Goal: Task Accomplishment & Management: Complete application form

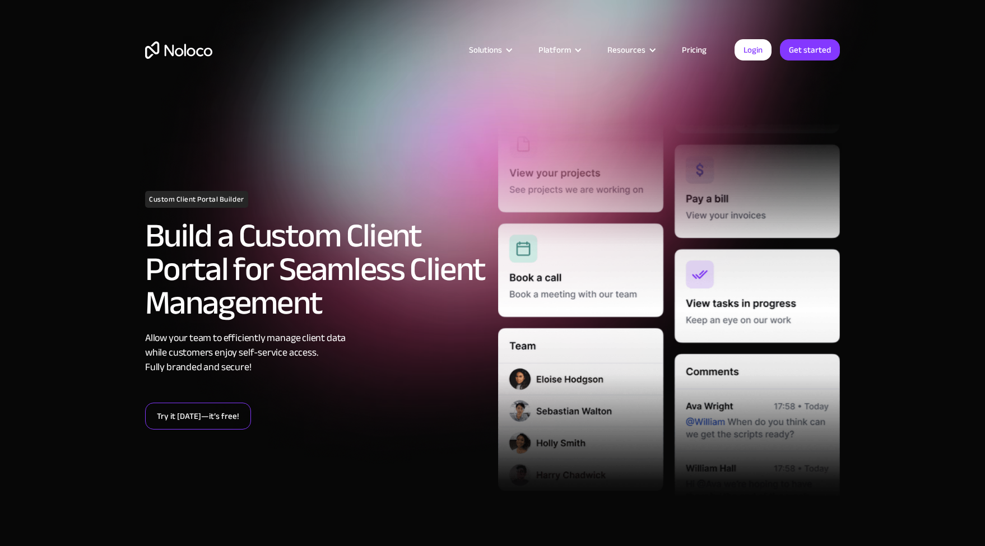
drag, startPoint x: 206, startPoint y: 424, endPoint x: 207, endPoint y: 403, distance: 21.3
click at [207, 423] on link "Try it [DATE]—it’s free!" at bounding box center [198, 416] width 106 height 27
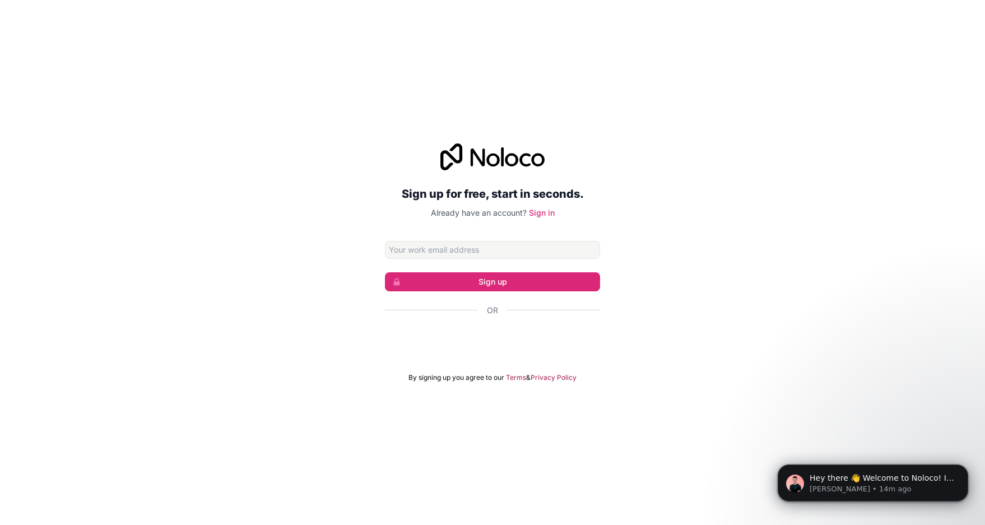
click at [403, 226] on div "Sign up for free, start in seconds. Already have an account? Sign in Sign up Or…" at bounding box center [492, 262] width 215 height 239
click at [502, 257] on input "Email address" at bounding box center [492, 250] width 215 height 18
type input "robertcanty@icloud.com"
click at [364, 272] on div "Sign up for free, start in seconds. Already have an account? Sign in robertcant…" at bounding box center [492, 263] width 985 height 270
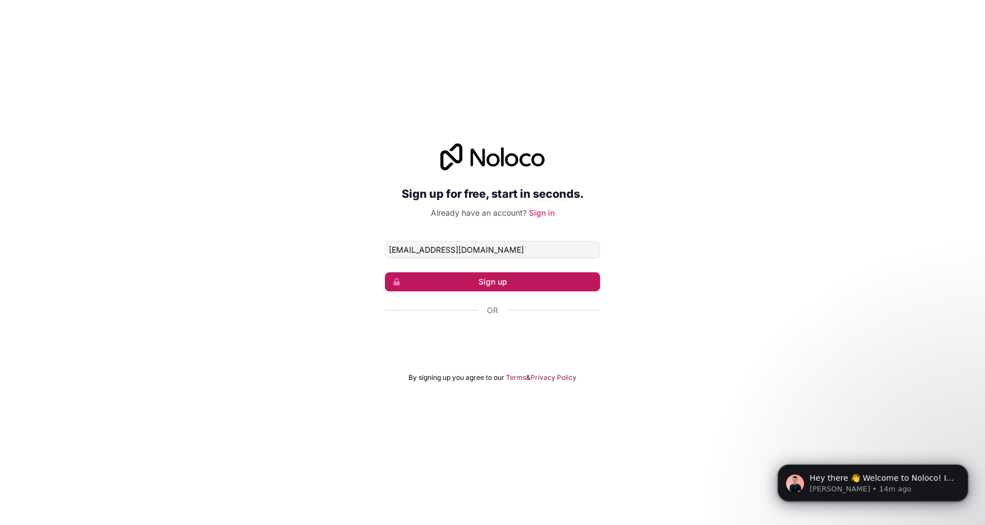
click at [509, 284] on button "Sign up" at bounding box center [492, 281] width 215 height 19
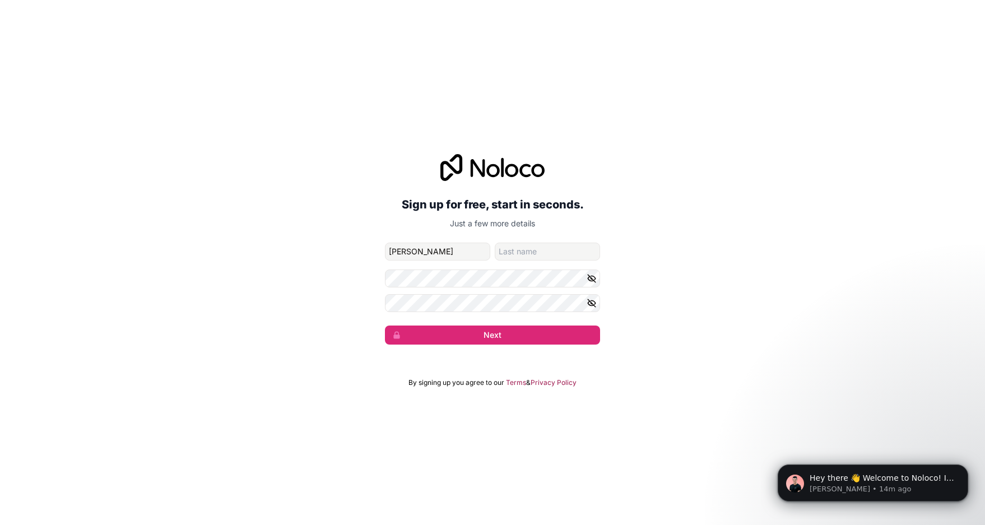
type input "robert"
type input "canty"
click at [518, 330] on button "Next" at bounding box center [492, 334] width 215 height 19
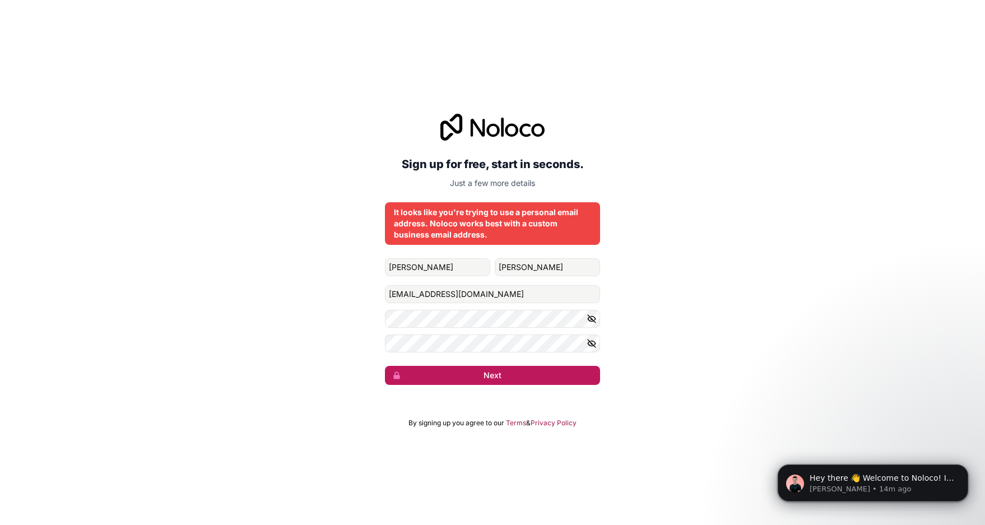
click at [488, 379] on button "Next" at bounding box center [492, 375] width 215 height 19
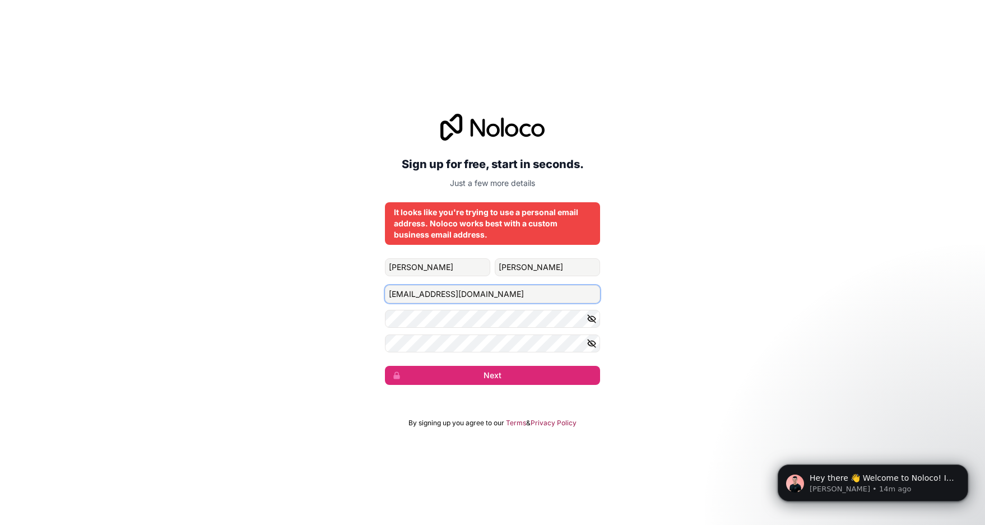
drag, startPoint x: 481, startPoint y: 294, endPoint x: 363, endPoint y: 283, distance: 118.1
click at [363, 283] on div "Sign up for free, start in seconds. Just a few more details It looks like you'r…" at bounding box center [492, 249] width 985 height 302
type input "hello@cantyco.com"
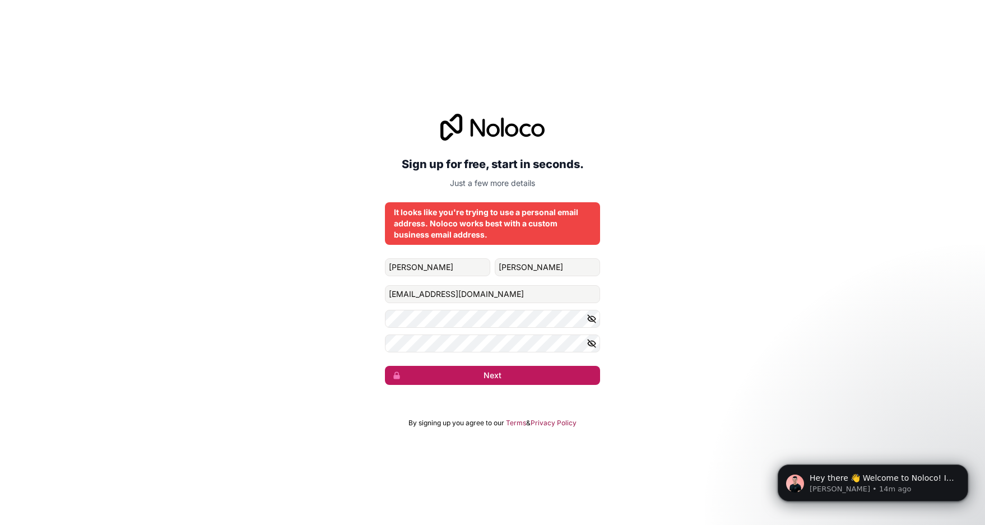
click at [531, 380] on button "Next" at bounding box center [492, 375] width 215 height 19
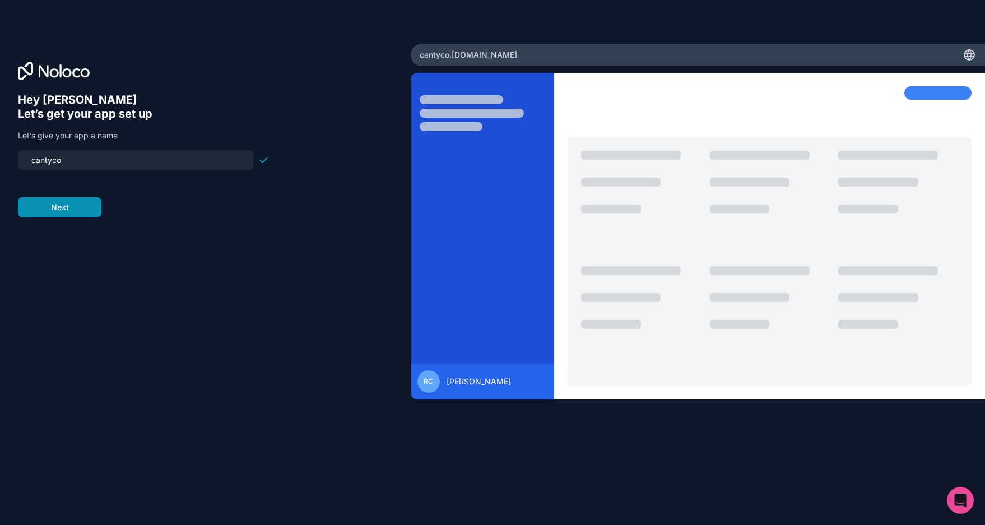
click at [88, 201] on button "Next" at bounding box center [59, 207] width 83 height 20
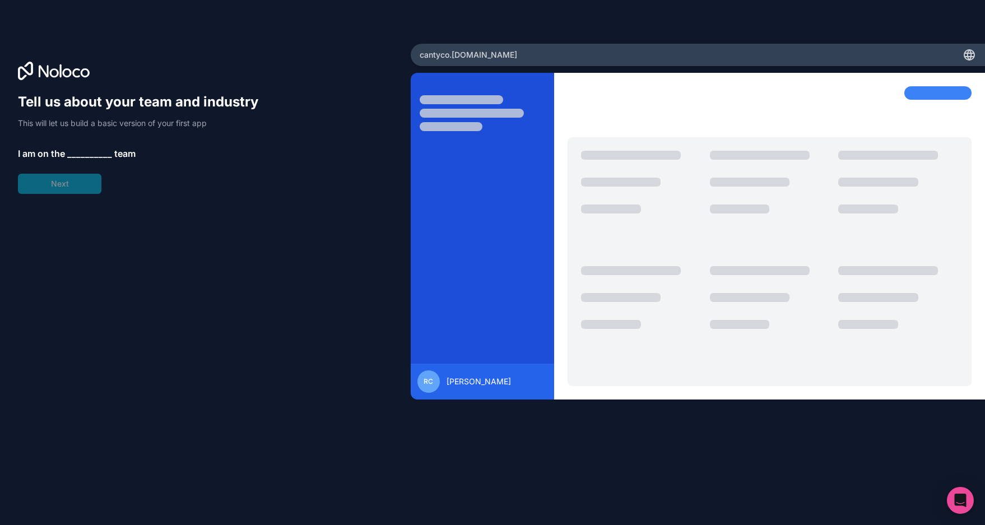
scroll to position [1, 0]
click at [89, 152] on span "__________" at bounding box center [89, 153] width 45 height 13
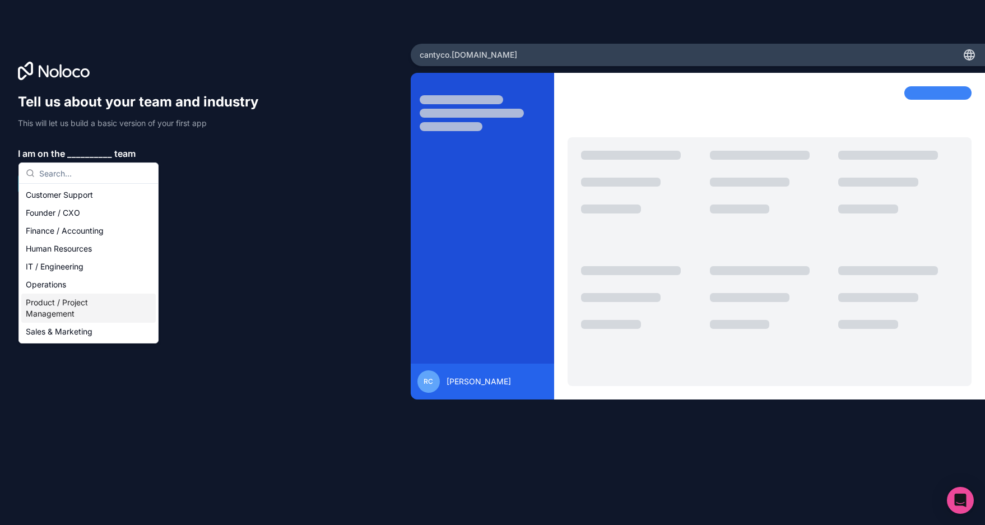
click at [91, 300] on div "Product / Project Management" at bounding box center [88, 308] width 134 height 29
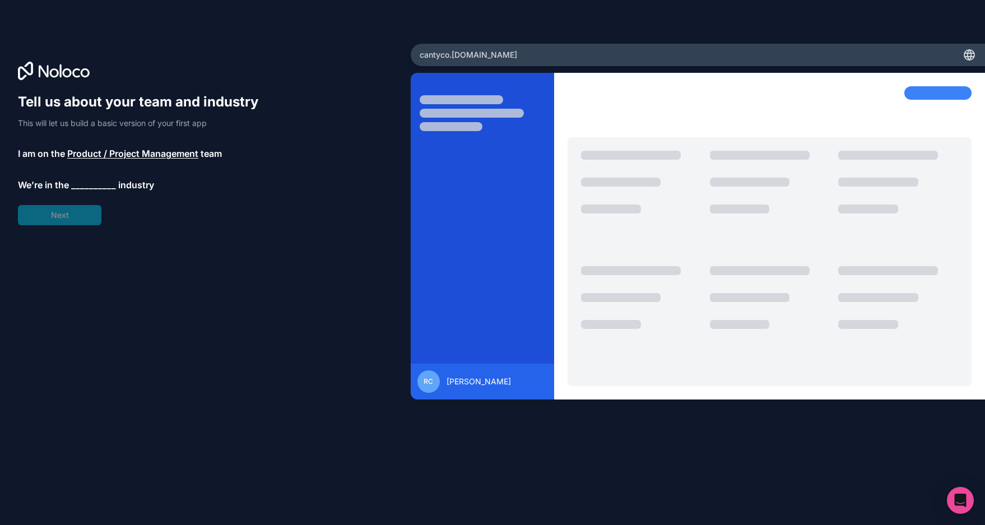
scroll to position [0, 1]
click at [82, 188] on span "__________" at bounding box center [93, 184] width 45 height 13
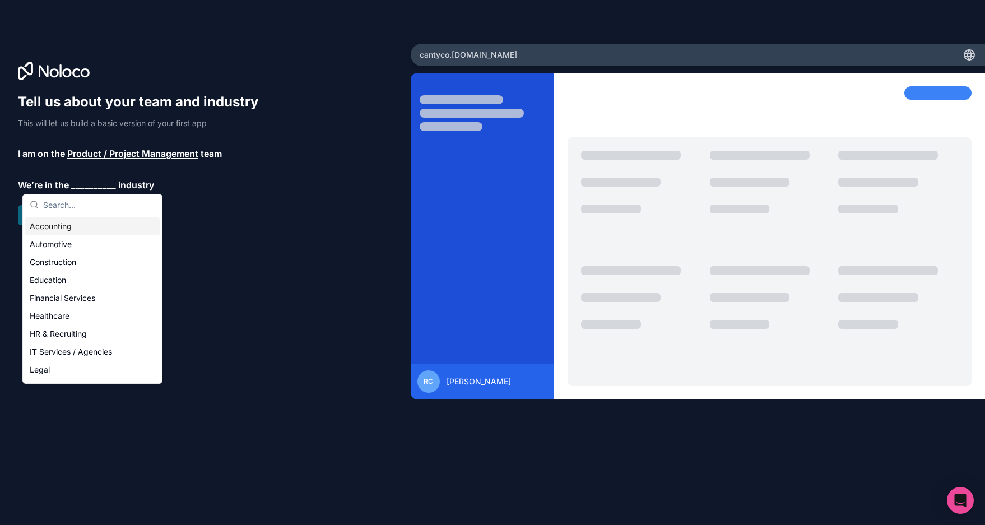
scroll to position [0, 0]
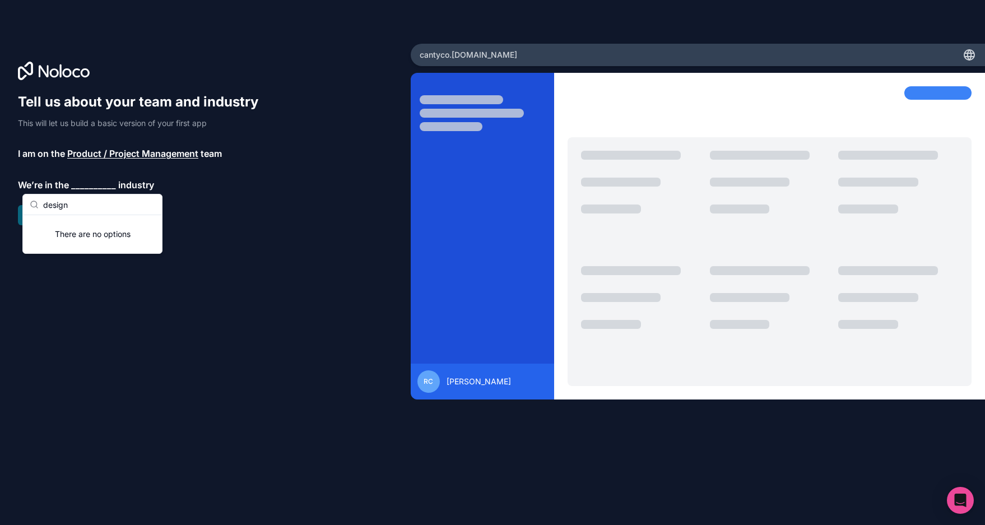
type input "design"
click at [83, 315] on div "Tell us about your team and industry This will let us build a basic version of …" at bounding box center [205, 278] width 375 height 370
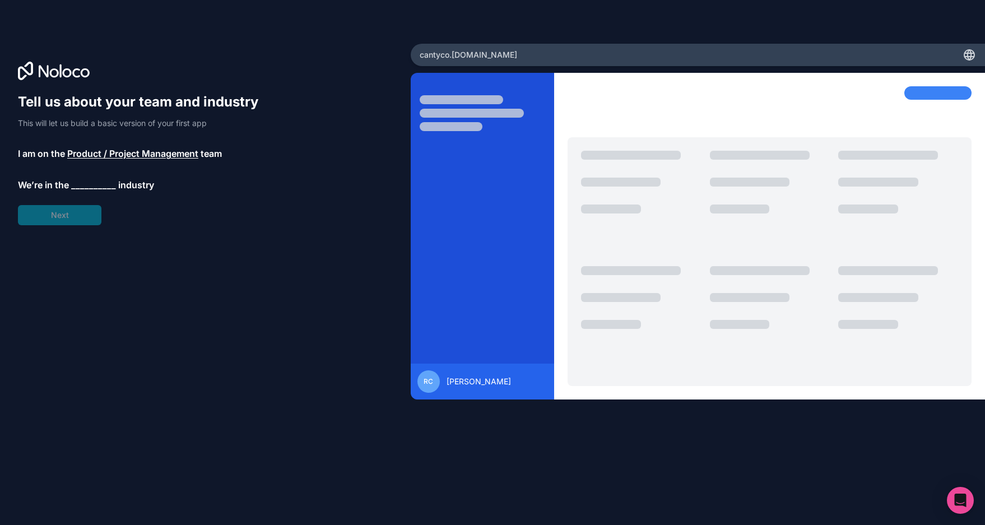
click at [83, 183] on span "__________" at bounding box center [93, 184] width 45 height 13
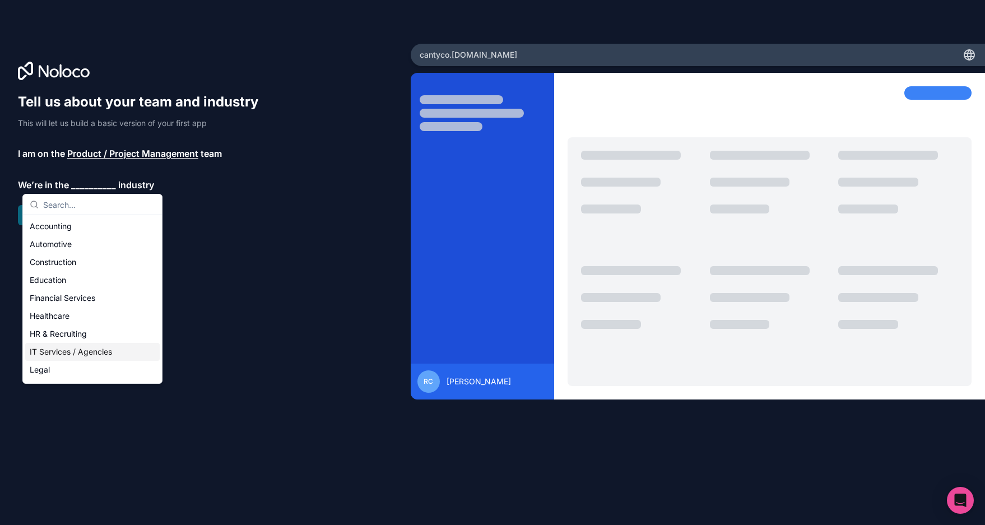
click at [92, 353] on div "IT Services / Agencies" at bounding box center [92, 352] width 134 height 18
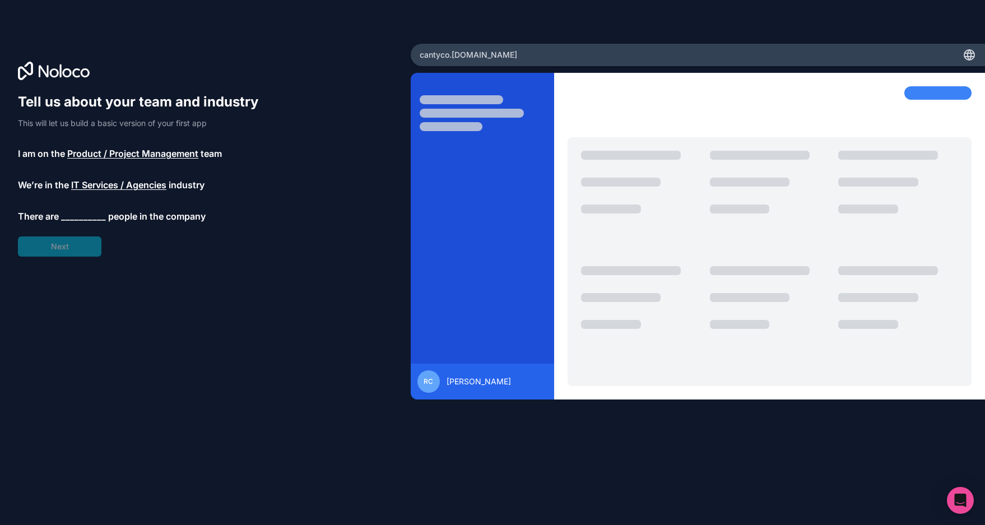
click at [73, 215] on span "__________" at bounding box center [83, 215] width 45 height 13
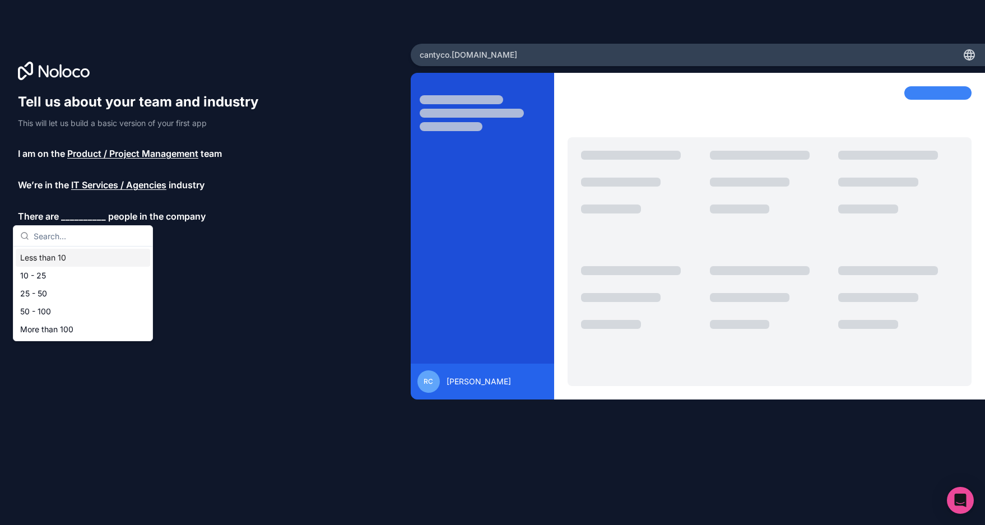
click at [73, 261] on div "Less than 10" at bounding box center [83, 258] width 134 height 18
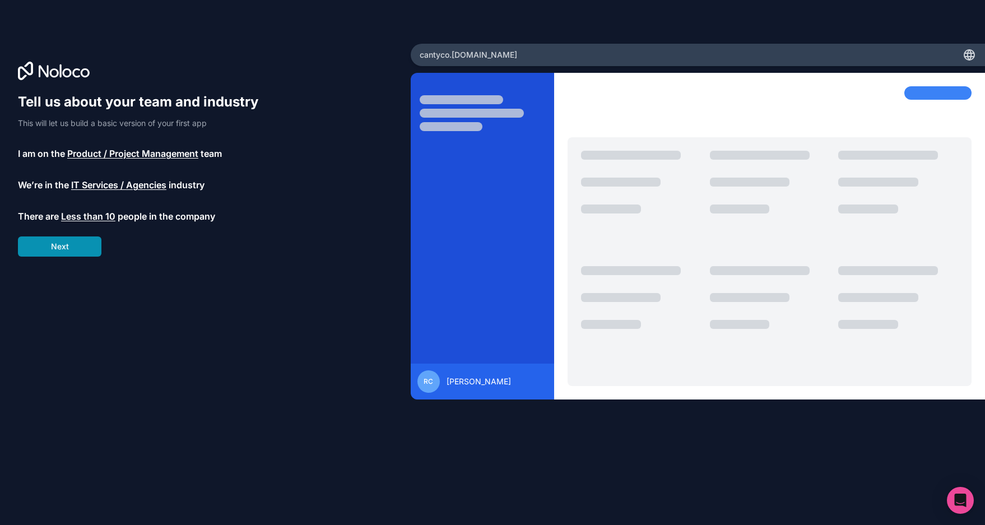
click at [75, 244] on button "Next" at bounding box center [59, 246] width 83 height 20
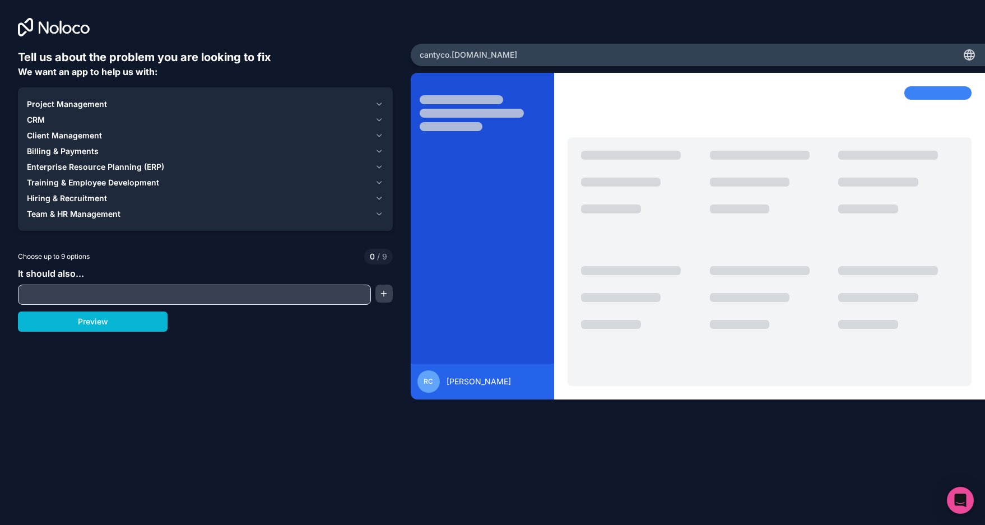
click at [83, 104] on span "Project Management" at bounding box center [67, 104] width 80 height 11
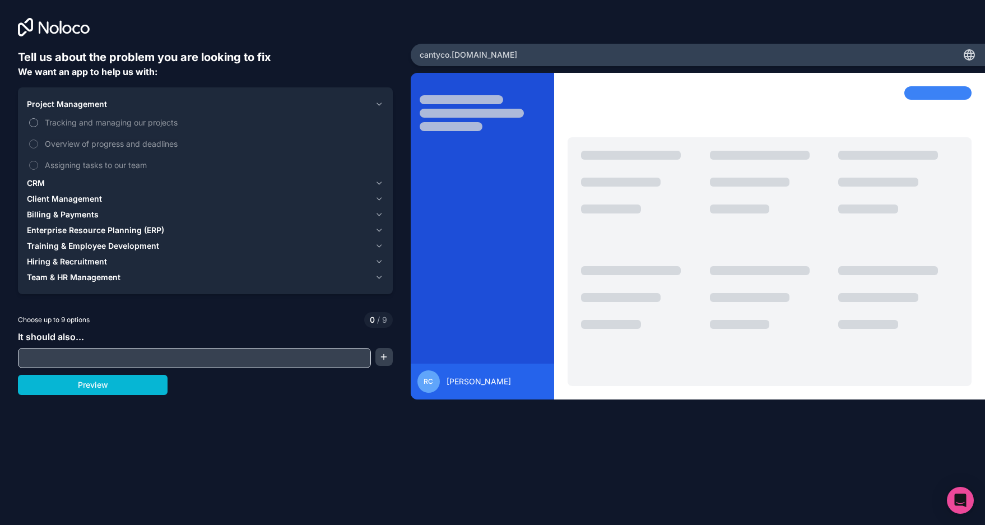
click at [30, 125] on button "Tracking and managing our projects" at bounding box center [33, 122] width 9 height 9
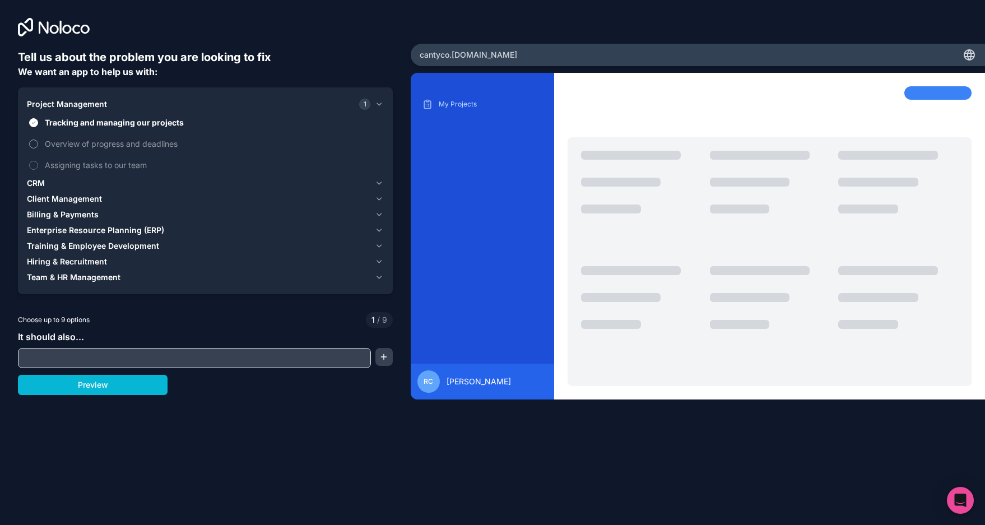
click at [36, 142] on button "Overview of progress and deadlines" at bounding box center [33, 143] width 9 height 9
click at [34, 162] on button "Assigning tasks to our team" at bounding box center [33, 165] width 9 height 9
click at [71, 195] on span "Client Management" at bounding box center [64, 198] width 75 height 11
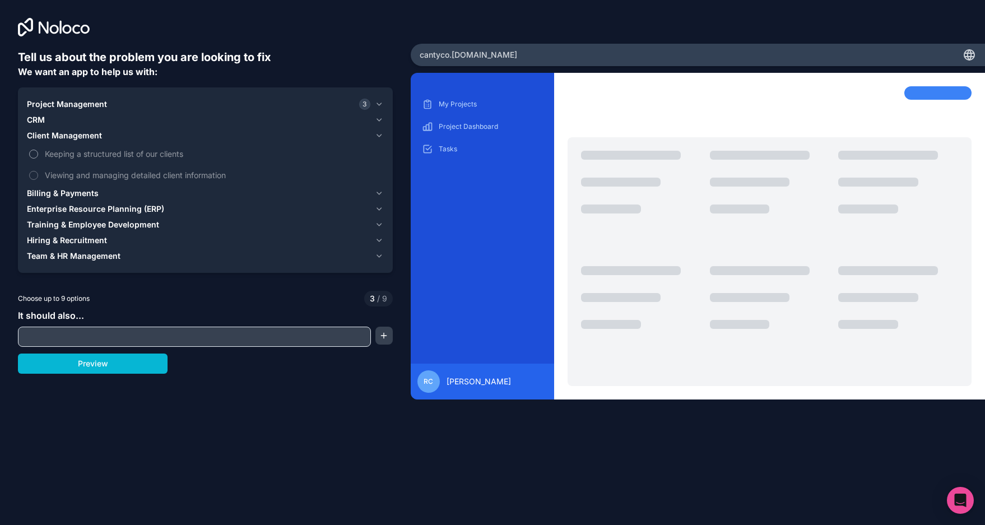
click at [34, 150] on button "Keeping a structured list of our clients" at bounding box center [33, 154] width 9 height 9
click at [37, 172] on button "Viewing and managing detailed client information" at bounding box center [33, 175] width 9 height 9
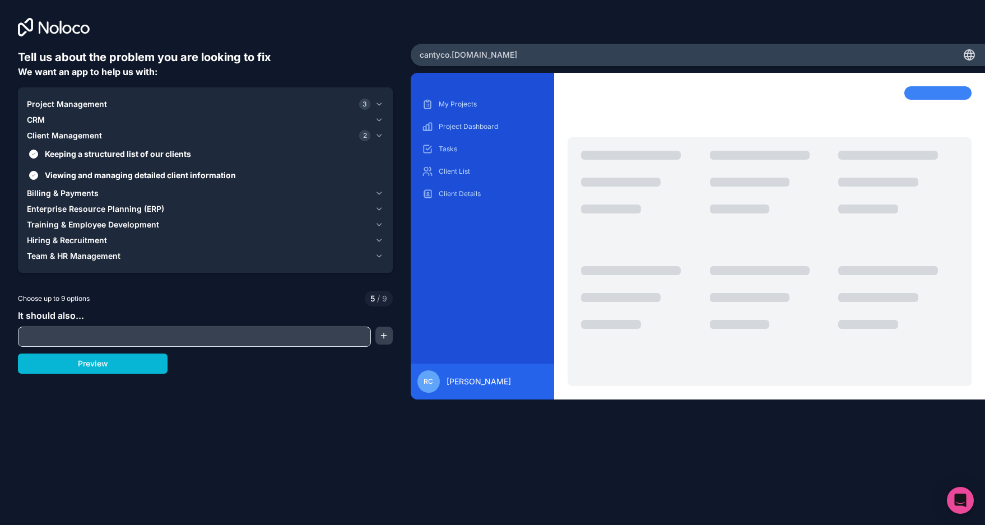
click at [31, 119] on span "CRM" at bounding box center [36, 119] width 18 height 11
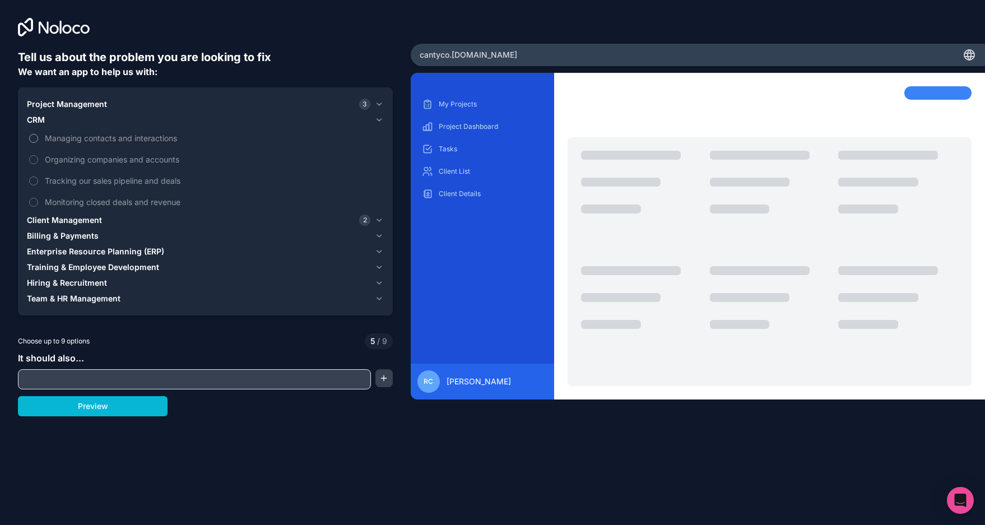
click at [34, 137] on button "Managing contacts and interactions" at bounding box center [33, 138] width 9 height 9
click at [45, 229] on button "Billing & Payments" at bounding box center [205, 236] width 357 height 16
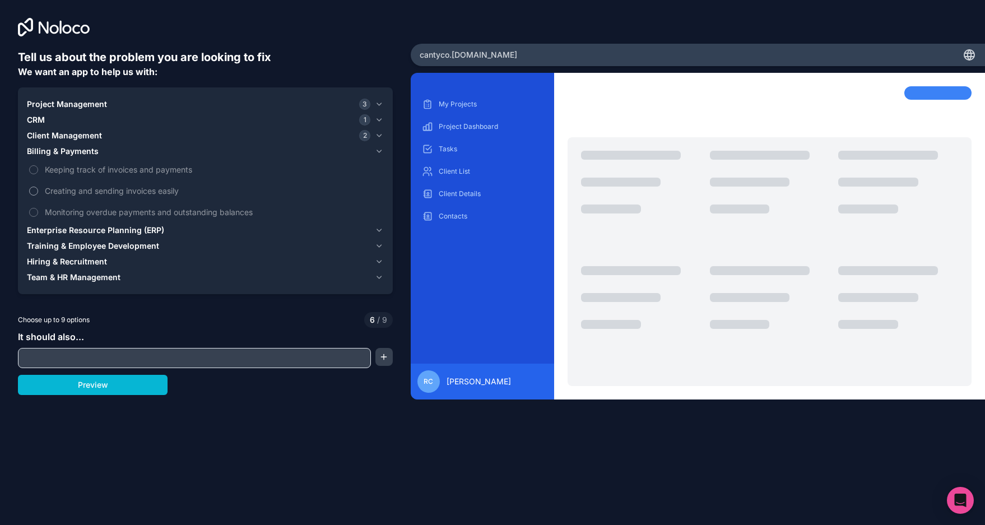
click at [35, 188] on button "Creating and sending invoices easily" at bounding box center [33, 191] width 9 height 9
click at [109, 357] on input "text" at bounding box center [194, 358] width 347 height 16
type input "real time communication"
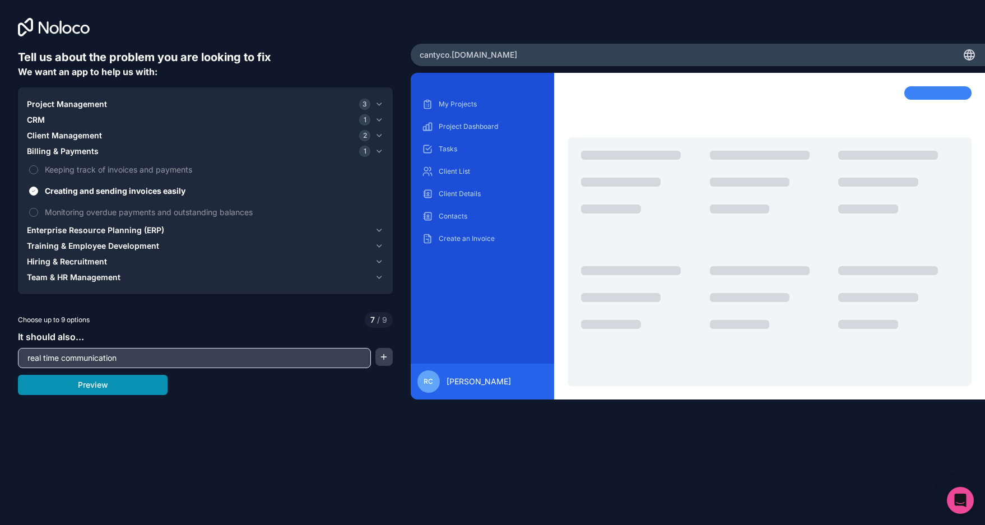
click at [113, 384] on button "Preview" at bounding box center [93, 385] width 150 height 20
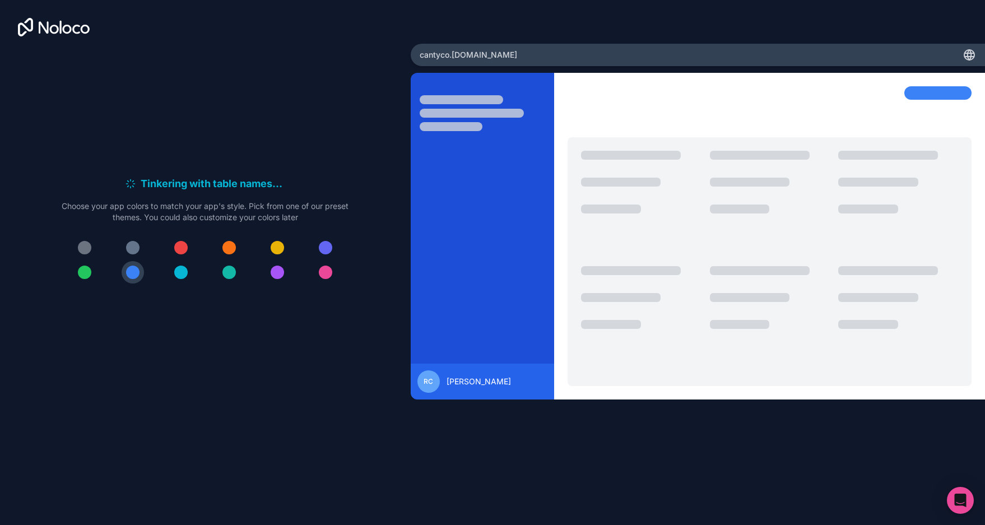
drag, startPoint x: 73, startPoint y: 245, endPoint x: 88, endPoint y: 244, distance: 14.6
click at [78, 245] on button at bounding box center [84, 247] width 22 height 22
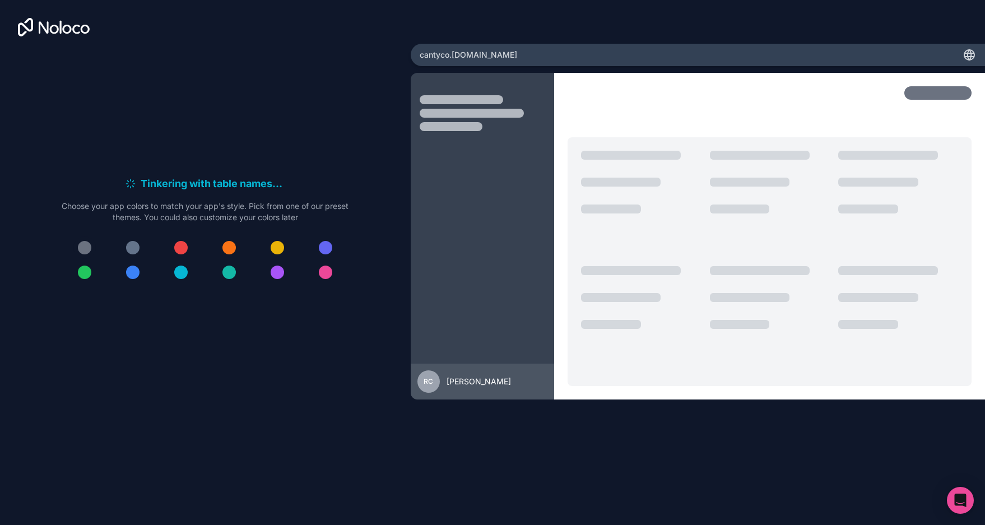
click at [88, 244] on div at bounding box center [84, 247] width 13 height 13
click at [153, 272] on div at bounding box center [205, 259] width 287 height 47
drag, startPoint x: 139, startPoint y: 276, endPoint x: 166, endPoint y: 259, distance: 31.4
click at [139, 275] on button at bounding box center [133, 272] width 22 height 22
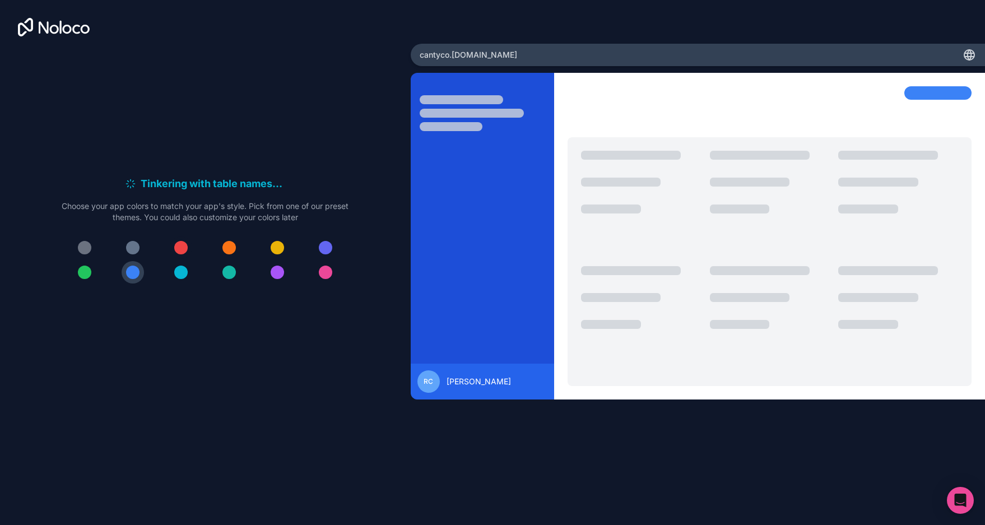
click at [182, 240] on button at bounding box center [181, 247] width 22 height 22
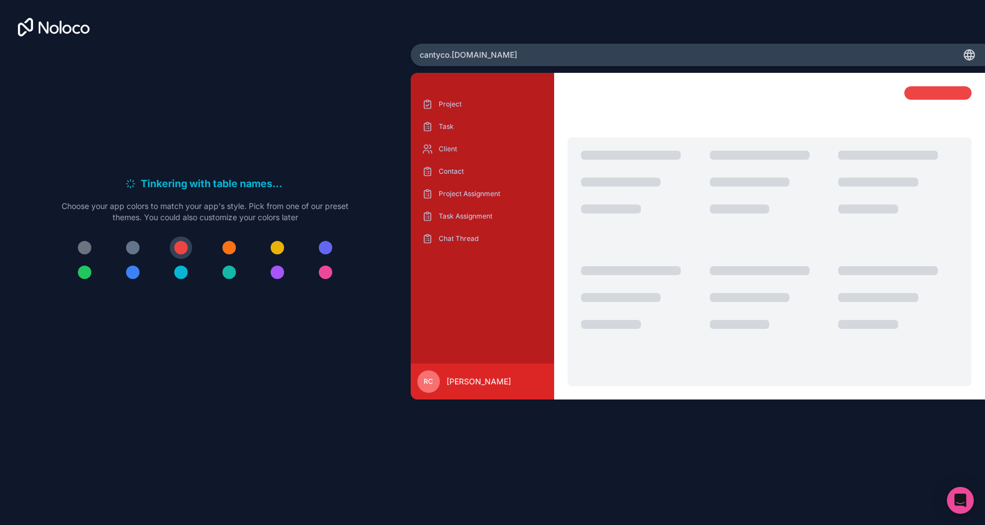
click at [91, 252] on button at bounding box center [84, 247] width 22 height 22
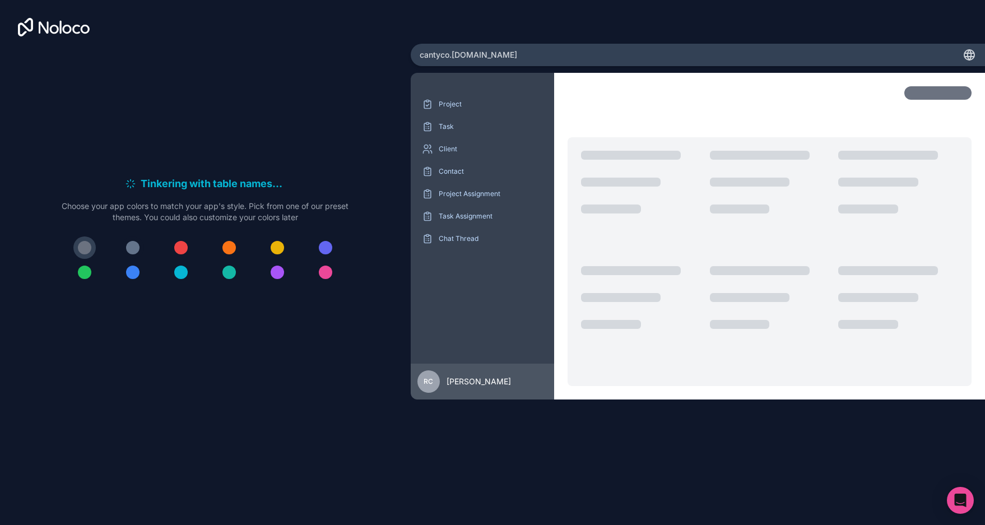
click at [131, 247] on div at bounding box center [132, 247] width 13 height 13
click at [82, 249] on div at bounding box center [84, 247] width 13 height 13
click at [85, 272] on div at bounding box center [84, 272] width 13 height 13
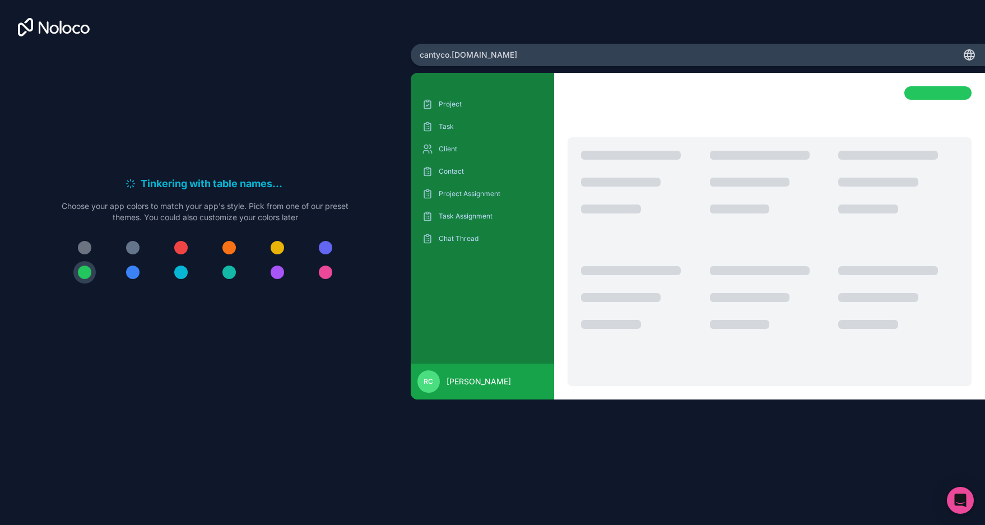
click at [132, 246] on div at bounding box center [132, 247] width 13 height 13
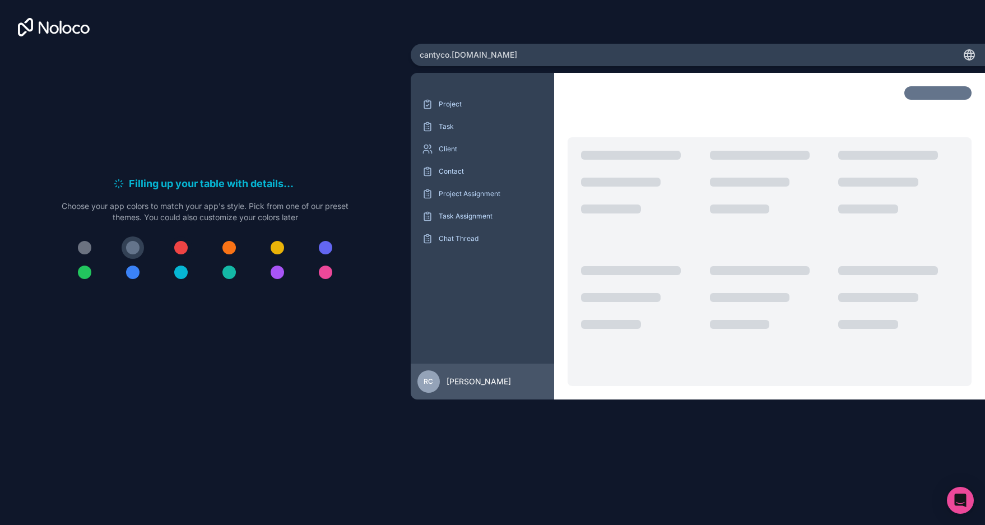
click at [178, 249] on div at bounding box center [180, 247] width 13 height 13
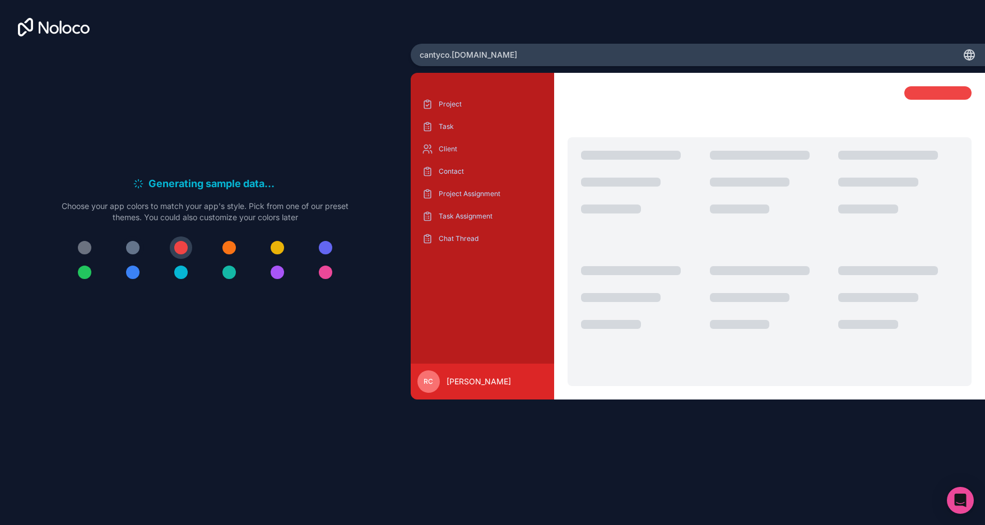
click at [140, 249] on button at bounding box center [133, 247] width 22 height 22
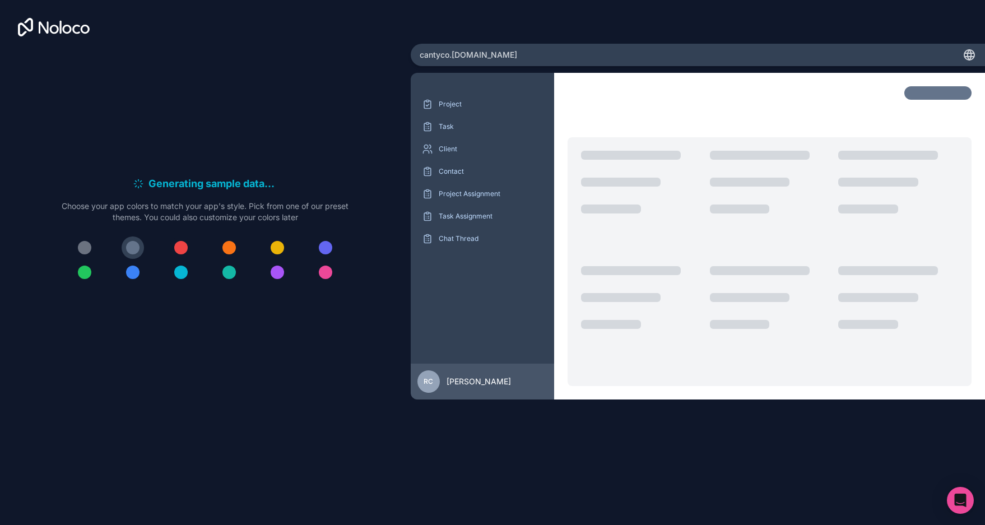
click at [184, 249] on div at bounding box center [180, 247] width 13 height 13
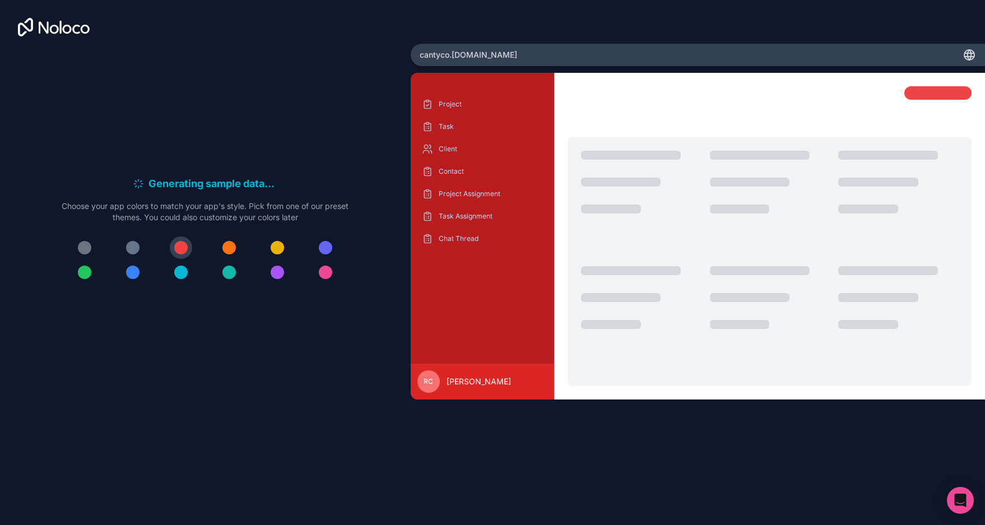
click at [84, 249] on div at bounding box center [84, 247] width 13 height 13
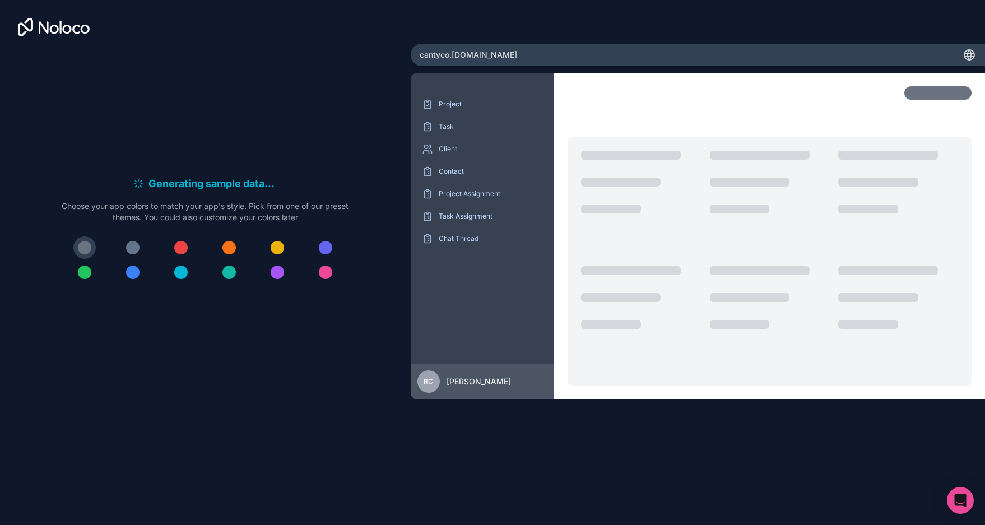
click at [128, 266] on button at bounding box center [133, 272] width 22 height 22
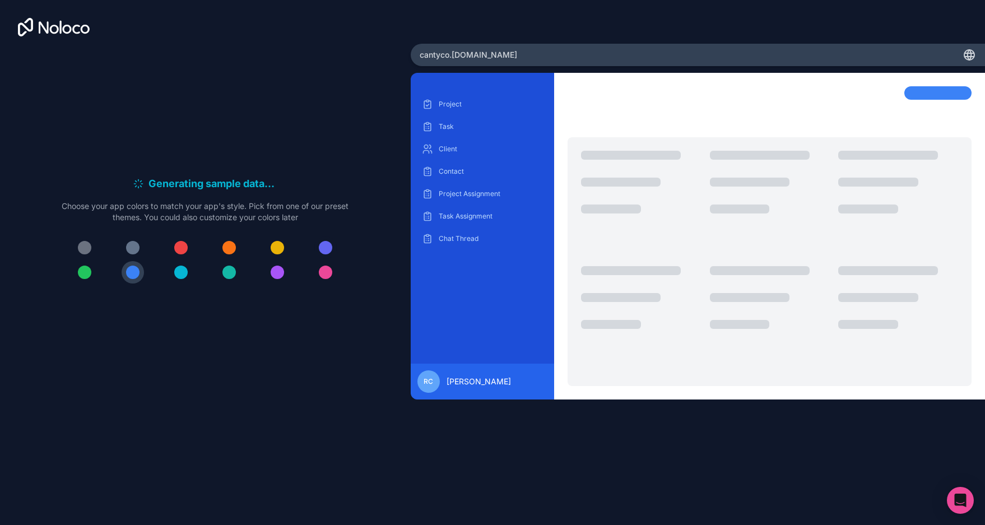
click at [327, 245] on div at bounding box center [325, 247] width 13 height 13
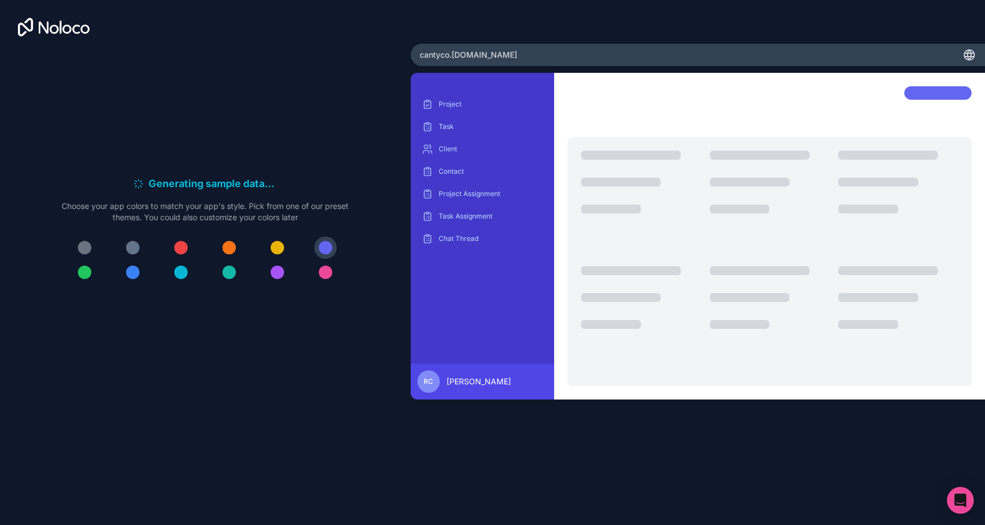
click at [183, 241] on div at bounding box center [180, 247] width 13 height 13
